Goal: Task Accomplishment & Management: Use online tool/utility

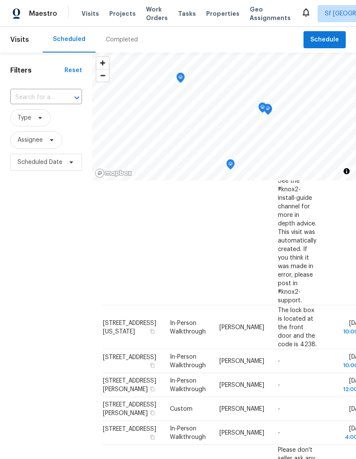
scroll to position [341, 0]
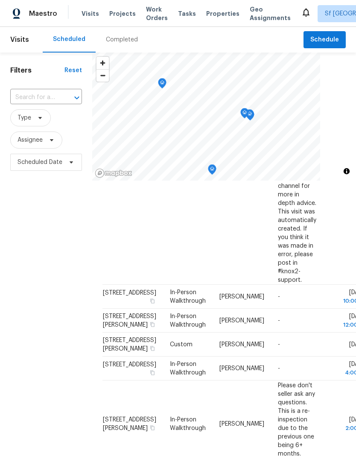
scroll to position [363, 0]
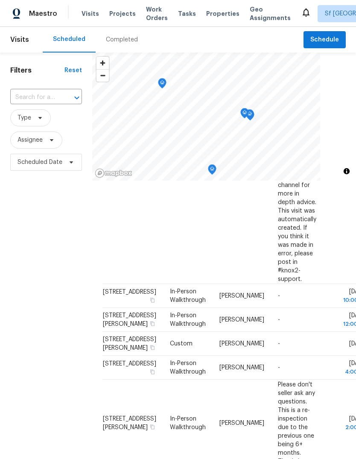
click at [0, 0] on icon at bounding box center [0, 0] width 0 height 0
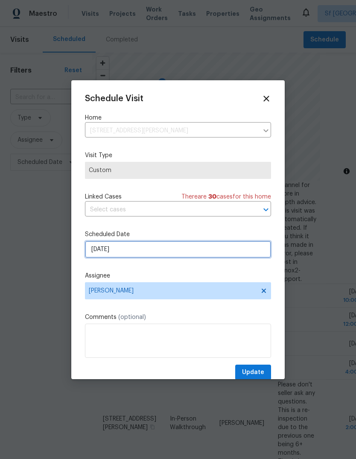
click at [95, 249] on input "9/16/2025" at bounding box center [178, 249] width 186 height 17
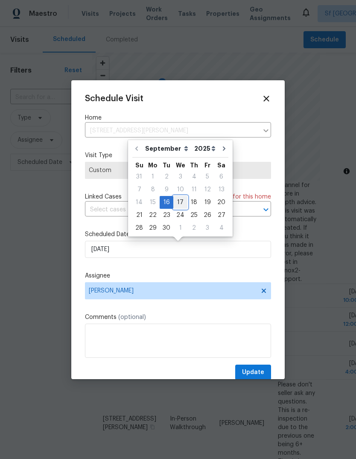
click at [182, 204] on div "17" at bounding box center [180, 203] width 14 height 12
type input "9/17/2025"
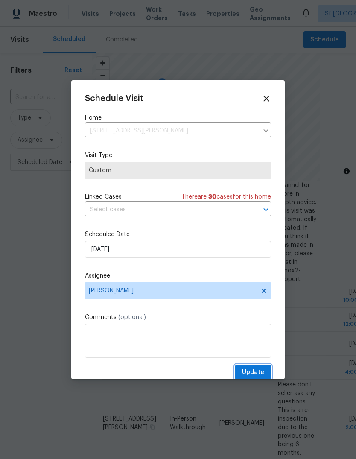
click at [262, 370] on span "Update" at bounding box center [253, 372] width 22 height 11
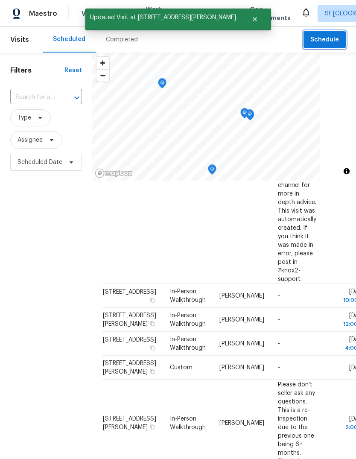
click at [327, 41] on span "Schedule" at bounding box center [325, 40] width 29 height 11
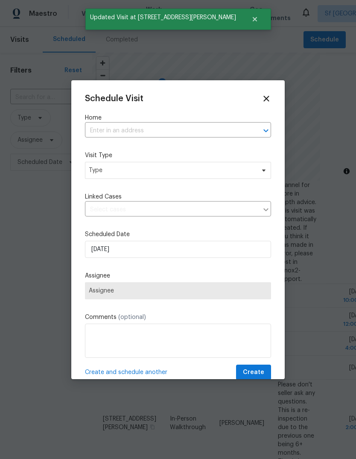
click at [97, 130] on input "text" at bounding box center [166, 130] width 162 height 13
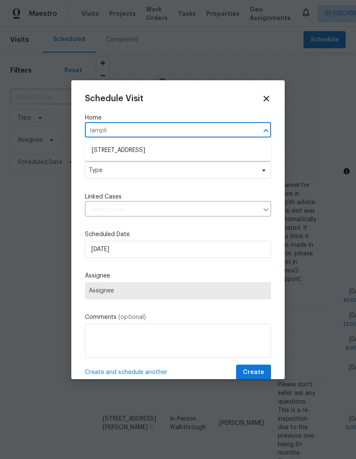
type input "lamplig"
click at [103, 145] on li "[STREET_ADDRESS]" at bounding box center [178, 151] width 186 height 14
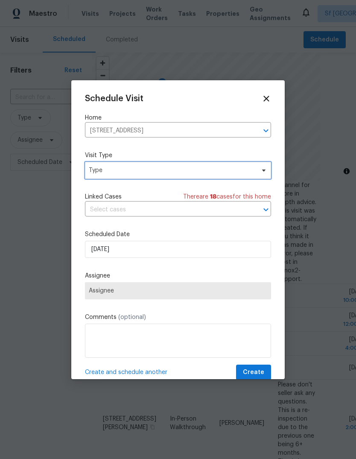
click at [94, 169] on span "Type" at bounding box center [172, 170] width 166 height 9
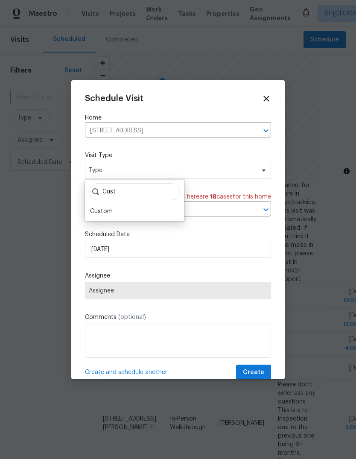
type input "Cust"
click at [98, 209] on div "Custom" at bounding box center [101, 211] width 23 height 9
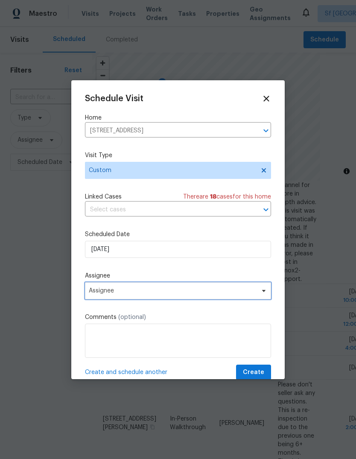
click at [94, 290] on span "Assignee" at bounding box center [172, 291] width 167 height 7
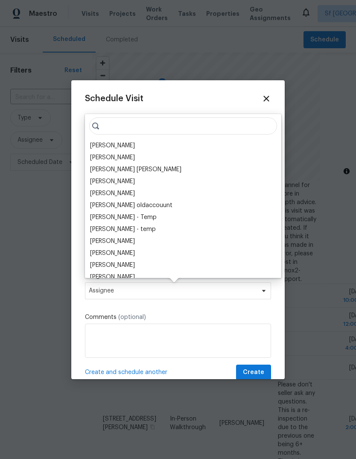
click at [93, 145] on div "[PERSON_NAME]" at bounding box center [112, 145] width 45 height 9
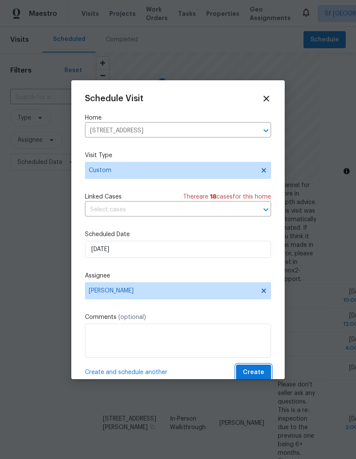
click at [262, 368] on button "Create" at bounding box center [253, 373] width 35 height 16
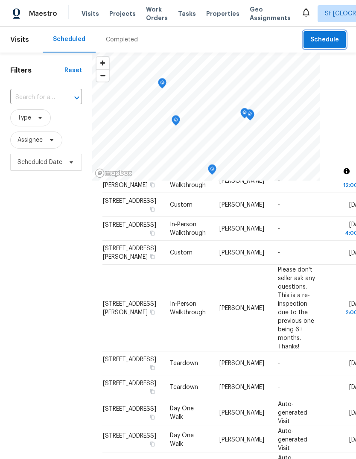
scroll to position [519, 0]
click at [59, 268] on div "Filters Reset ​ Type Assignee Scheduled Date" at bounding box center [46, 301] width 92 height 496
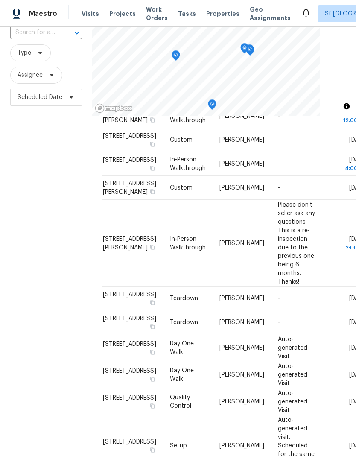
scroll to position [70, 0]
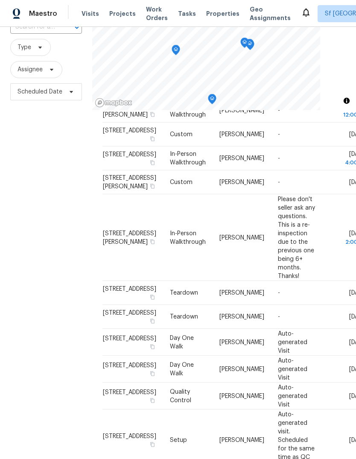
click at [67, 287] on div "Filters Reset ​ Type Assignee Scheduled Date" at bounding box center [46, 230] width 92 height 496
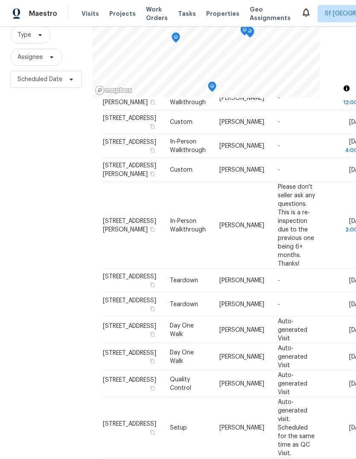
scroll to position [82, 0]
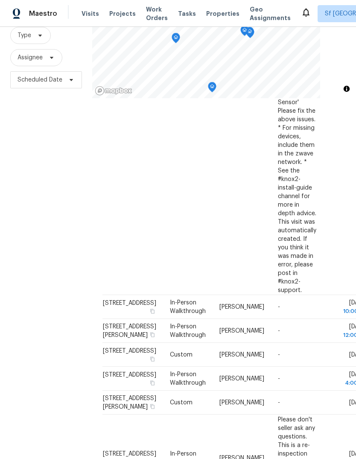
scroll to position [277, 0]
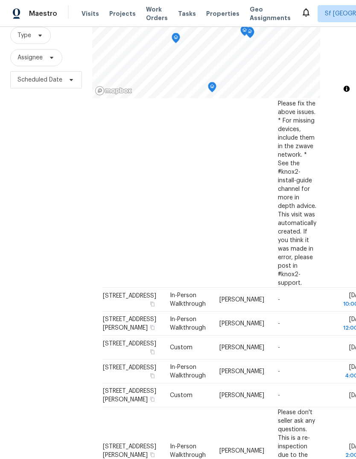
click at [0, 0] on icon at bounding box center [0, 0] width 0 height 0
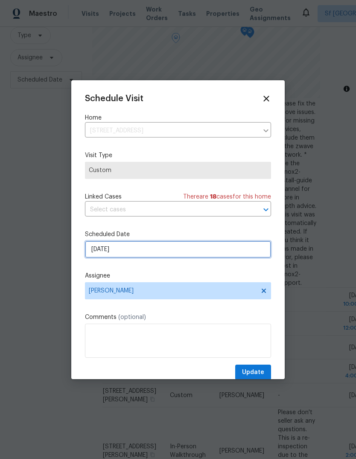
click at [97, 248] on input "9/16/2025" at bounding box center [178, 249] width 186 height 17
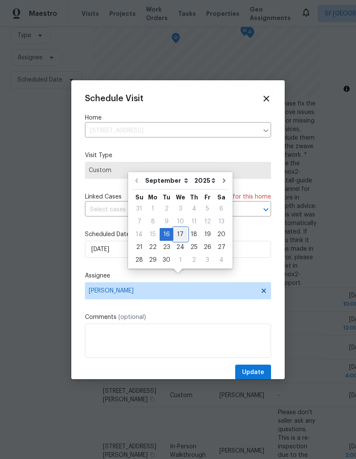
click at [182, 229] on div "17" at bounding box center [180, 235] width 14 height 12
type input "9/17/2025"
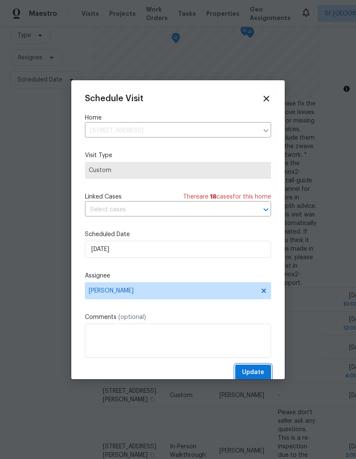
click at [264, 369] on button "Update" at bounding box center [253, 373] width 36 height 16
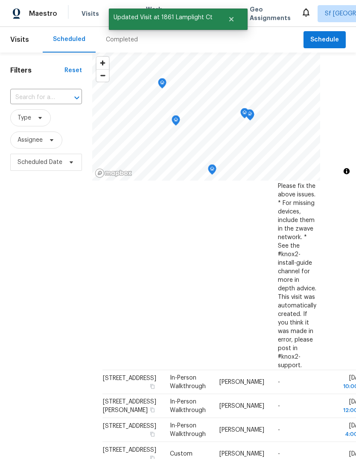
scroll to position [0, 0]
click at [327, 35] on span "Schedule" at bounding box center [325, 40] width 29 height 11
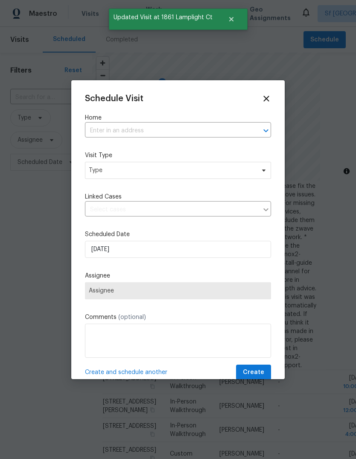
click at [176, 129] on input "text" at bounding box center [166, 130] width 162 height 13
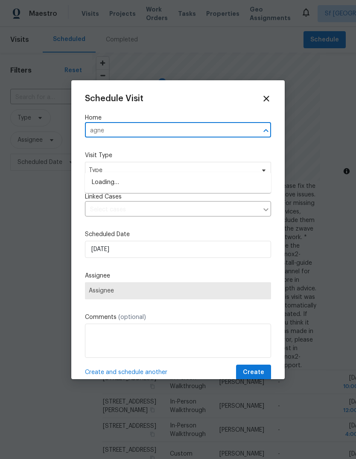
type input "agnew"
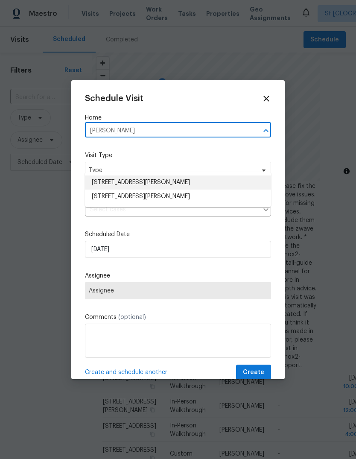
click at [188, 176] on li "2200 Agnew Rd Apt 212, Santa Clara, CA 95054" at bounding box center [178, 183] width 186 height 14
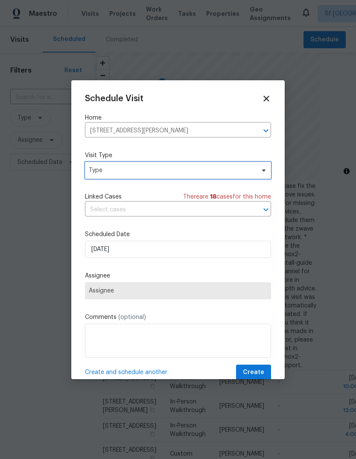
click at [93, 167] on span "Type" at bounding box center [172, 170] width 166 height 9
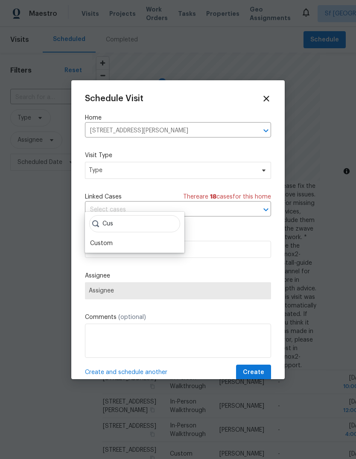
type input "Cus"
click at [114, 238] on div "Custom" at bounding box center [135, 244] width 94 height 12
click at [95, 248] on input "9/16/2025" at bounding box center [178, 249] width 186 height 17
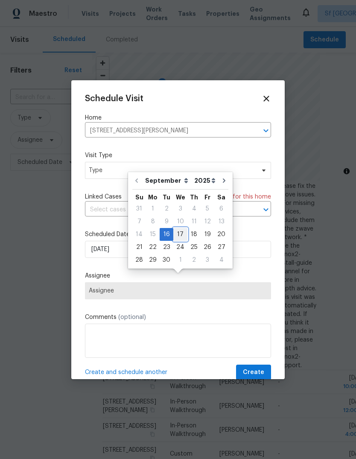
click at [185, 228] on div "14 15 16 17 18 19 20" at bounding box center [180, 234] width 96 height 13
click at [181, 229] on div "17" at bounding box center [180, 235] width 14 height 12
type input "9/17/2025"
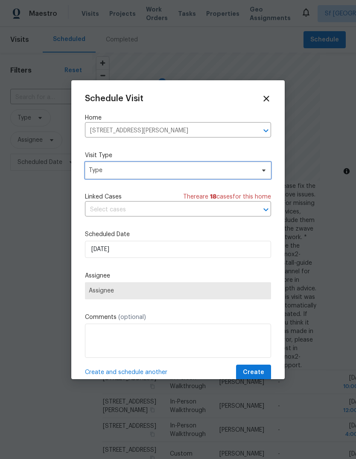
click at [101, 173] on span "Type" at bounding box center [172, 170] width 166 height 9
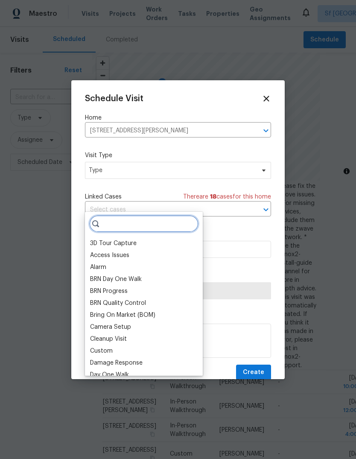
click at [171, 215] on input "search" at bounding box center [143, 223] width 109 height 17
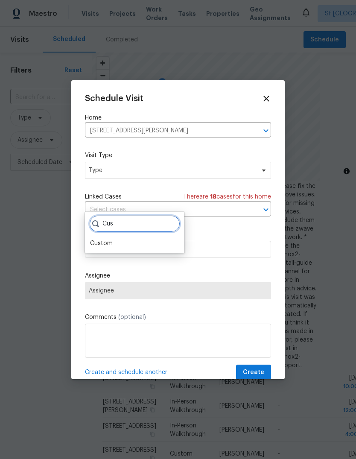
type input "Cus"
click at [108, 239] on div "Custom" at bounding box center [101, 243] width 23 height 9
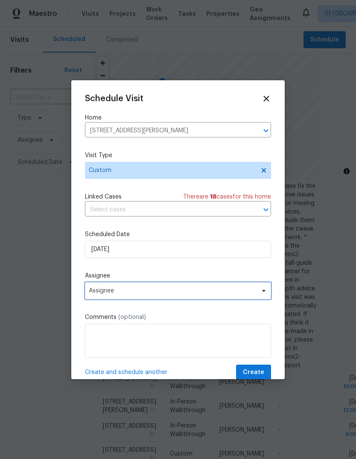
click at [91, 291] on span "Assignee" at bounding box center [172, 291] width 167 height 7
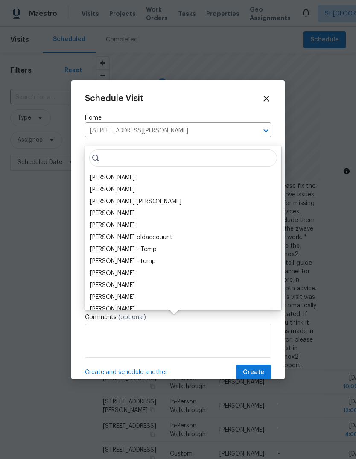
click at [93, 173] on div "[PERSON_NAME]" at bounding box center [112, 177] width 45 height 9
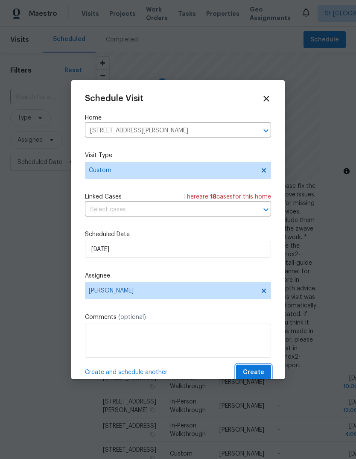
click at [260, 369] on button "Create" at bounding box center [253, 373] width 35 height 16
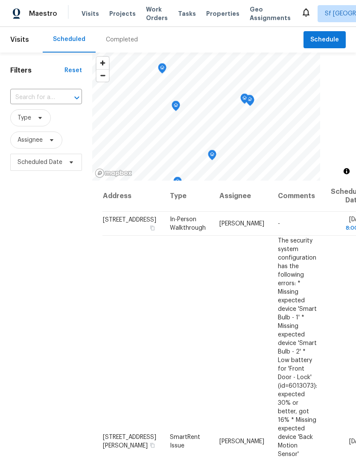
click at [85, 13] on span "Visits" at bounding box center [91, 13] width 18 height 9
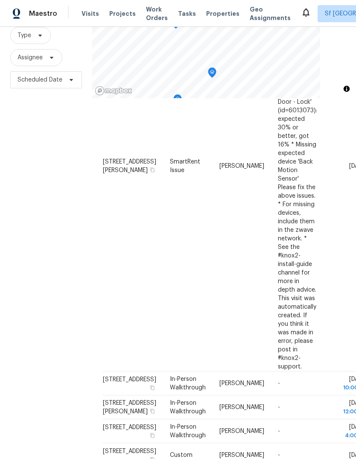
scroll to position [207, 0]
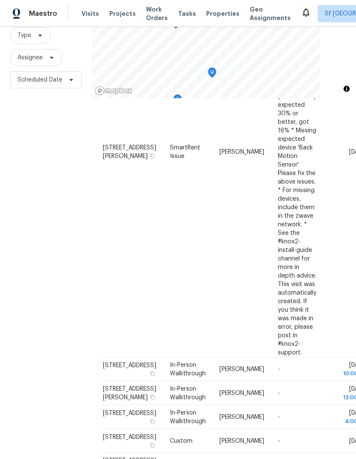
click at [58, 343] on div "Filters Reset ​ Type Assignee Scheduled Date" at bounding box center [46, 218] width 92 height 496
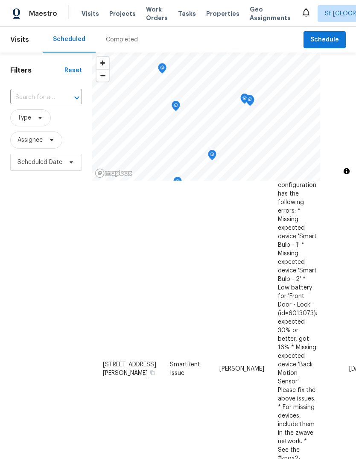
scroll to position [0, 0]
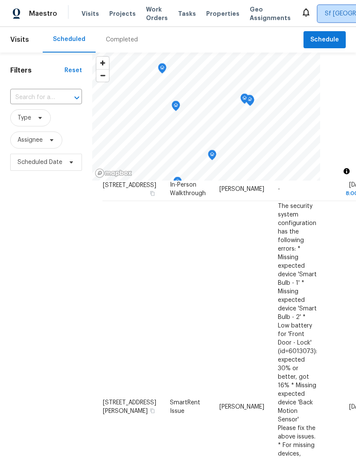
click at [326, 12] on span "Sf Bay Area" at bounding box center [358, 13] width 67 height 9
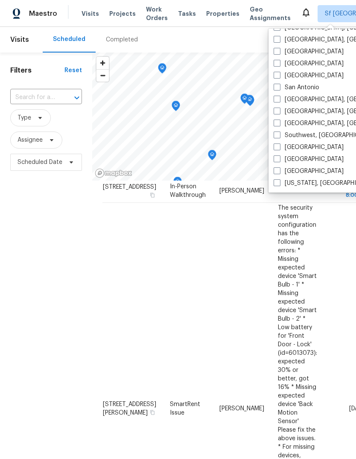
scroll to position [572, 0]
click at [281, 65] on label "Sacramento" at bounding box center [309, 63] width 70 height 9
click at [279, 65] on input "Sacramento" at bounding box center [277, 62] width 6 height 6
checkbox input "true"
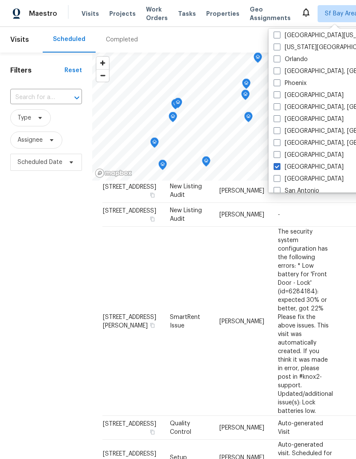
click at [293, 94] on label "Portland" at bounding box center [309, 95] width 70 height 9
click at [279, 94] on input "Portland" at bounding box center [277, 94] width 6 height 6
checkbox input "true"
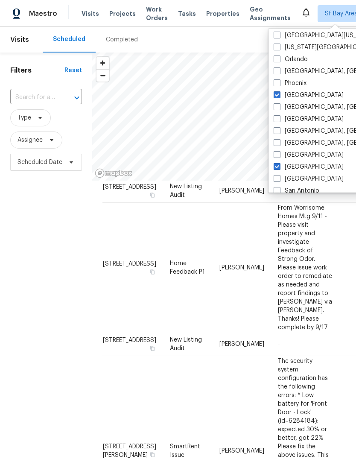
click at [178, 17] on div "Tasks" at bounding box center [187, 13] width 18 height 9
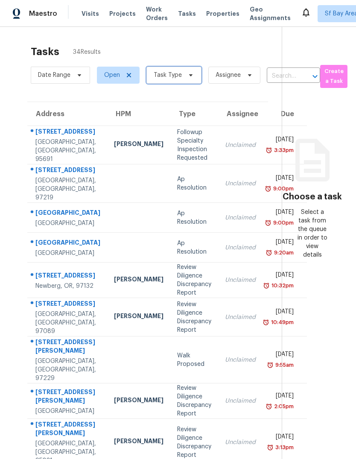
click at [158, 74] on span "Task Type" at bounding box center [168, 75] width 28 height 9
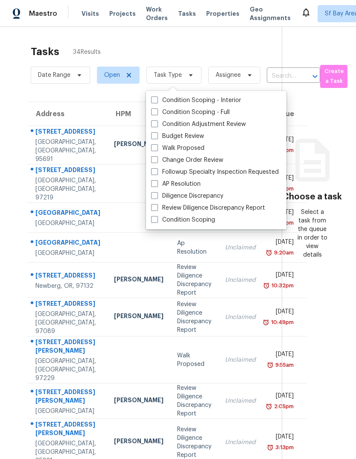
click at [157, 135] on span at bounding box center [154, 135] width 7 height 7
click at [157, 135] on input "Budget Review" at bounding box center [154, 135] width 6 height 6
checkbox input "true"
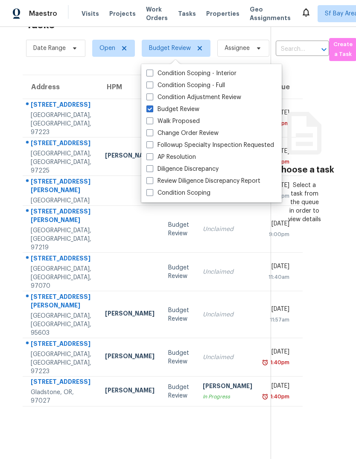
click at [46, 150] on div "2480 SW 75th Ter" at bounding box center [61, 144] width 61 height 11
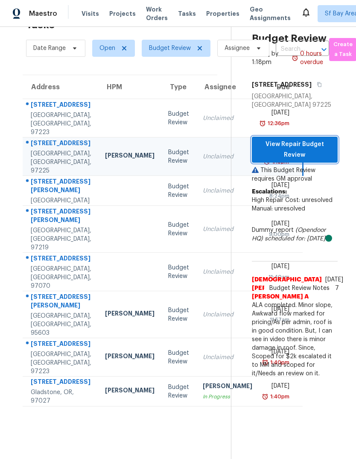
click at [307, 160] on span "View Repair Budget Review" at bounding box center [295, 149] width 72 height 21
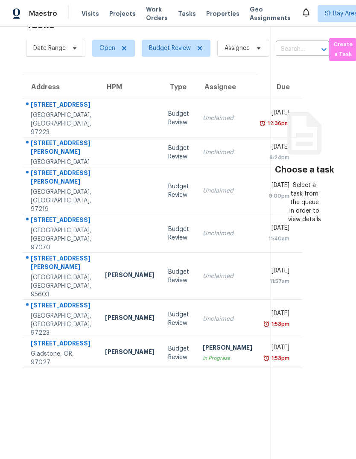
scroll to position [27, 5]
click at [47, 111] on div "12393 SW 114th Ter" at bounding box center [61, 105] width 61 height 11
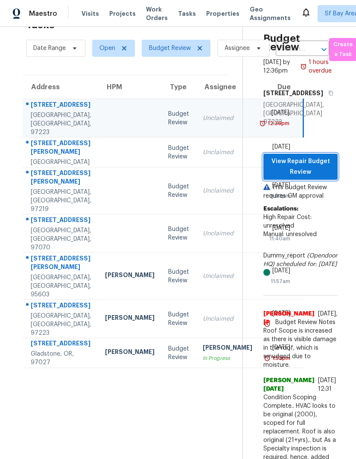
click at [308, 166] on span "View Repair Budget Review" at bounding box center [300, 166] width 61 height 21
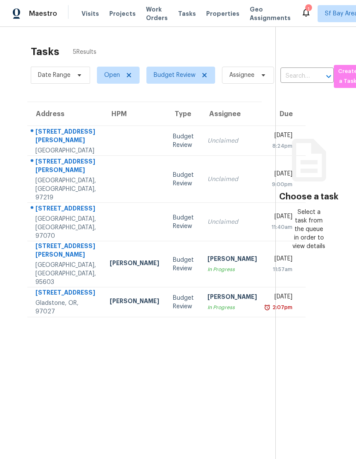
click at [41, 147] on div "[STREET_ADDRESS][PERSON_NAME]" at bounding box center [65, 136] width 61 height 19
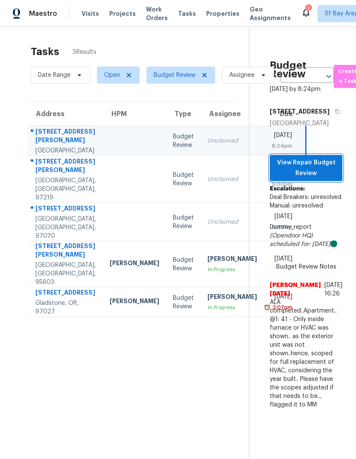
click at [312, 179] on span "View Repair Budget Review" at bounding box center [306, 168] width 59 height 21
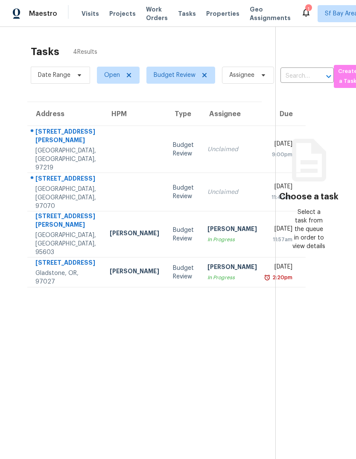
click at [41, 143] on div "1615 SW Canby St" at bounding box center [65, 136] width 61 height 19
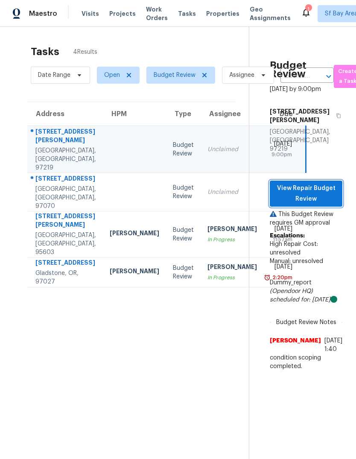
click at [312, 193] on span "View Repair Budget Review" at bounding box center [306, 193] width 59 height 21
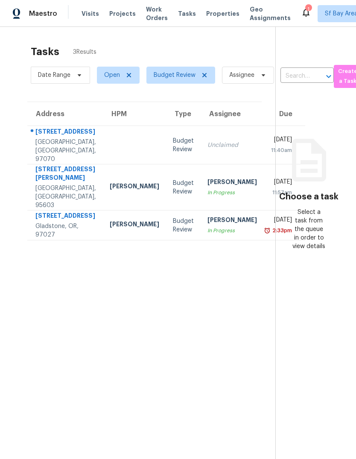
click at [50, 149] on div "[GEOGRAPHIC_DATA], [GEOGRAPHIC_DATA], 97070" at bounding box center [65, 151] width 61 height 26
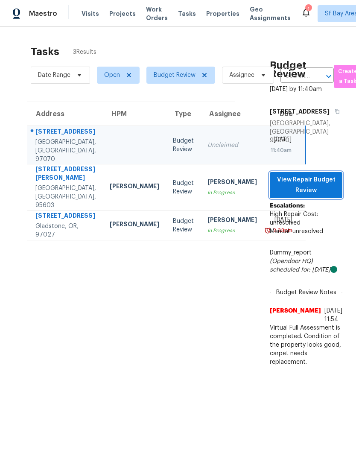
click at [316, 196] on span "View Repair Budget Review" at bounding box center [306, 185] width 59 height 21
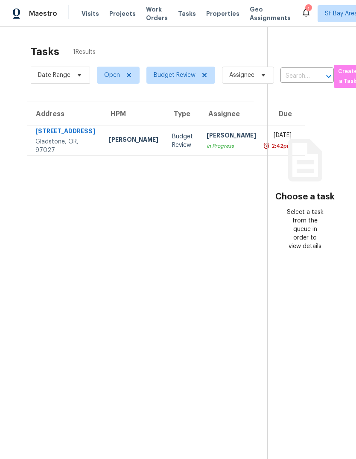
click at [84, 14] on span "Visits" at bounding box center [91, 13] width 18 height 9
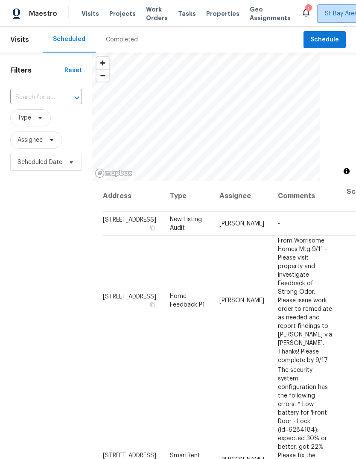
click at [325, 15] on span "Sf Bay Area + 2" at bounding box center [347, 13] width 44 height 9
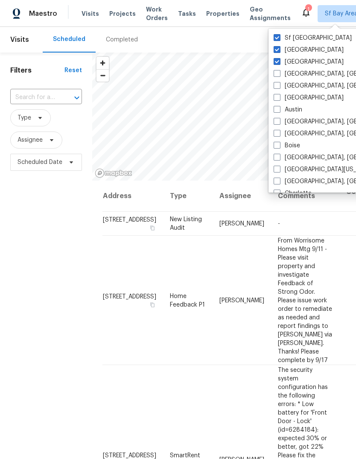
click at [273, 53] on div "[GEOGRAPHIC_DATA]" at bounding box center [357, 50] width 172 height 12
click at [274, 62] on span at bounding box center [277, 61] width 7 height 7
click at [274, 62] on input "[GEOGRAPHIC_DATA]" at bounding box center [277, 61] width 6 height 6
checkbox input "false"
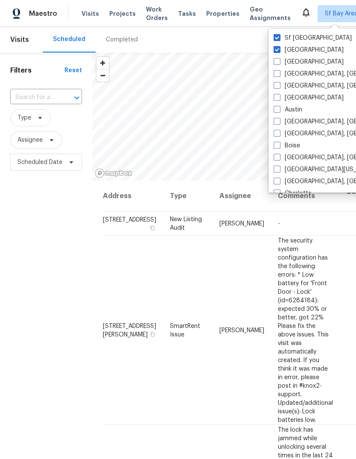
click at [276, 52] on span at bounding box center [277, 49] width 7 height 7
click at [276, 51] on input "[GEOGRAPHIC_DATA]" at bounding box center [277, 49] width 6 height 6
checkbox input "false"
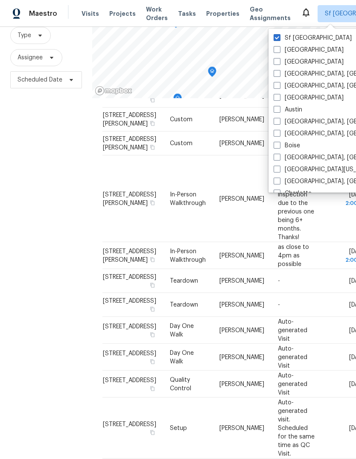
click at [178, 15] on span "Tasks" at bounding box center [187, 14] width 18 height 6
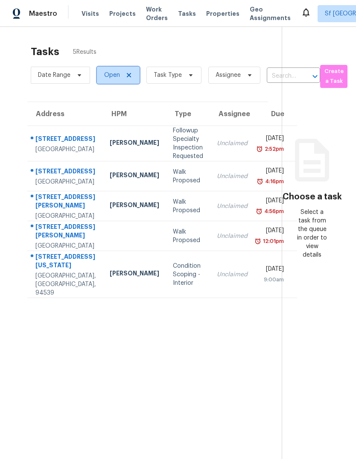
click at [106, 76] on span "Open" at bounding box center [112, 75] width 16 height 9
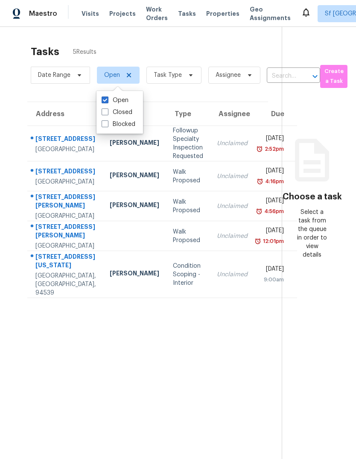
click at [107, 109] on span at bounding box center [105, 112] width 7 height 7
click at [107, 109] on input "Closed" at bounding box center [105, 111] width 6 height 6
checkbox input "true"
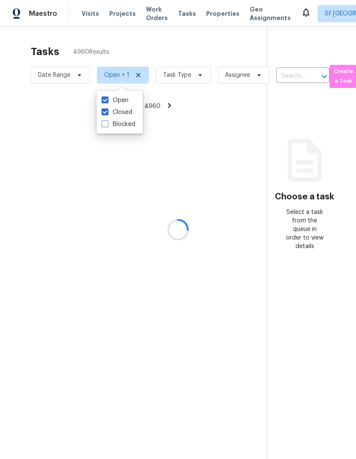
click at [105, 98] on span at bounding box center [105, 100] width 7 height 7
click at [105, 98] on input "Open" at bounding box center [105, 99] width 6 height 6
checkbox input "false"
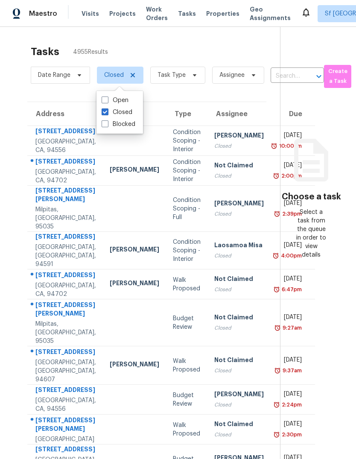
click at [107, 112] on span at bounding box center [105, 112] width 7 height 7
click at [107, 112] on input "Closed" at bounding box center [105, 111] width 6 height 6
checkbox input "false"
click at [83, 12] on span "Visits" at bounding box center [91, 13] width 18 height 9
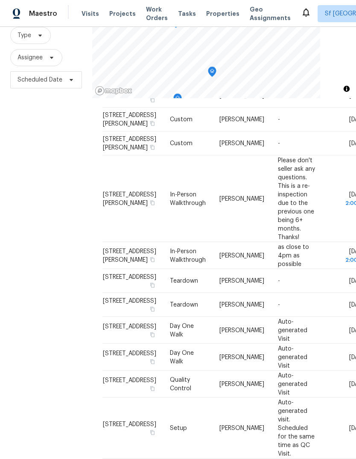
scroll to position [32, 0]
